Goal: Find specific fact: Find specific fact

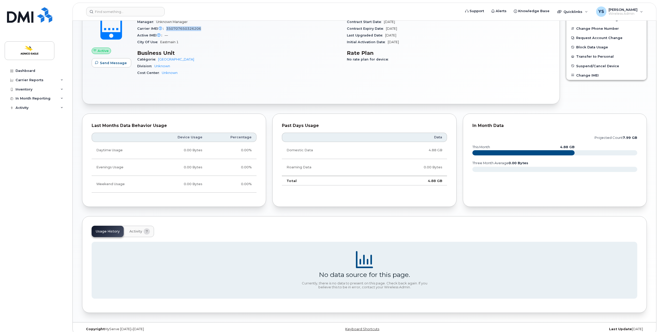
scroll to position [52, 0]
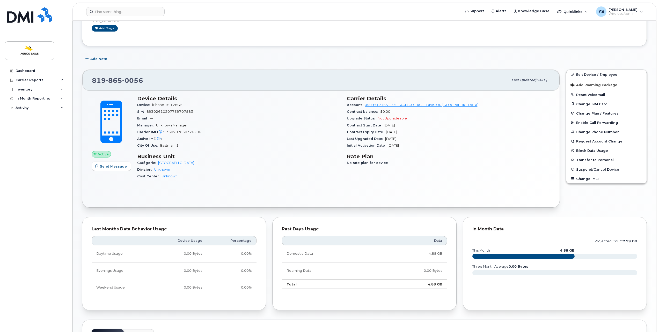
click at [243, 122] on div "Manager Unknown Manager" at bounding box center [238, 125] width 203 height 7
click at [192, 131] on span "350707650326206" at bounding box center [183, 132] width 35 height 4
copy span "350707650326206"
